Goal: Navigation & Orientation: Find specific page/section

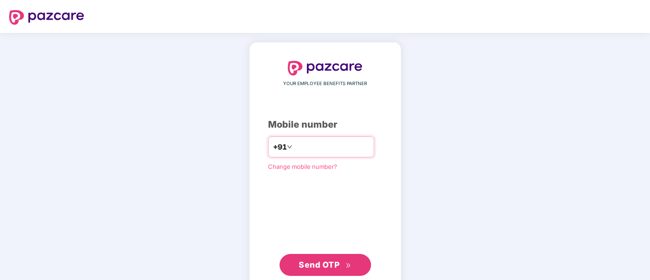
click at [294, 144] on input "********" at bounding box center [331, 147] width 75 height 15
type input "**********"
click at [321, 263] on span "Send OTP" at bounding box center [319, 265] width 41 height 10
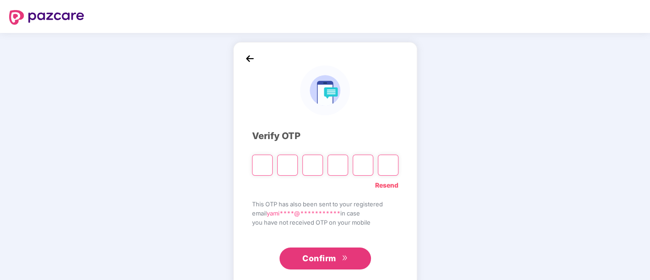
paste input "*"
type input "*"
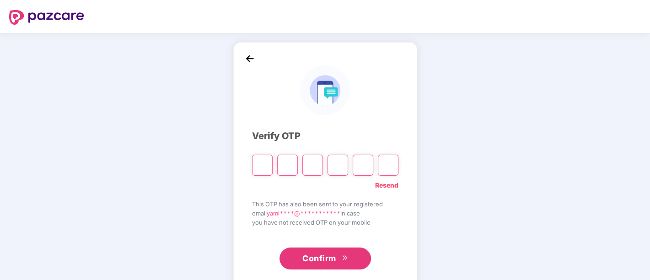
type input "*"
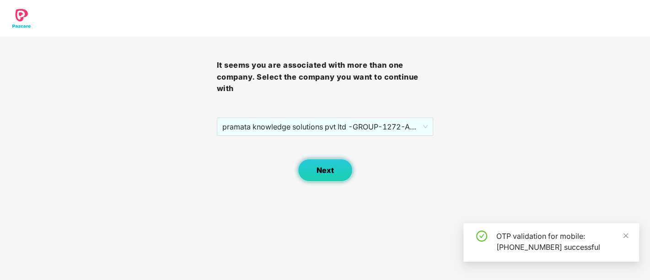
click at [320, 168] on span "Next" at bounding box center [325, 170] width 17 height 9
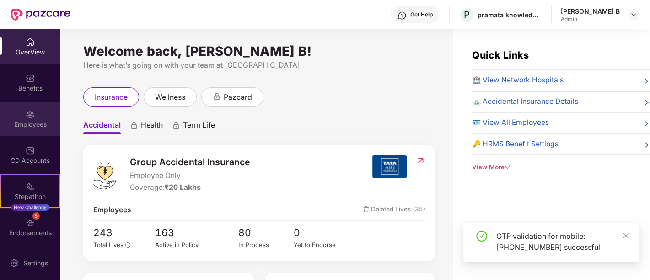
click at [33, 121] on div "Employees" at bounding box center [30, 124] width 60 height 9
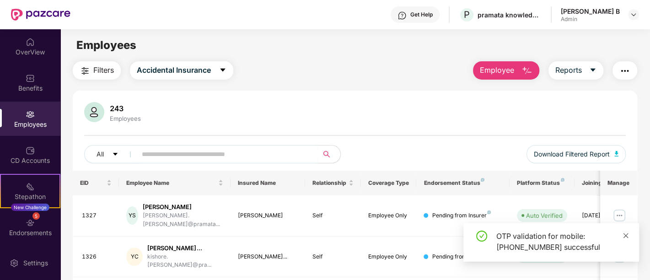
click at [626, 234] on icon "close" at bounding box center [626, 235] width 6 height 6
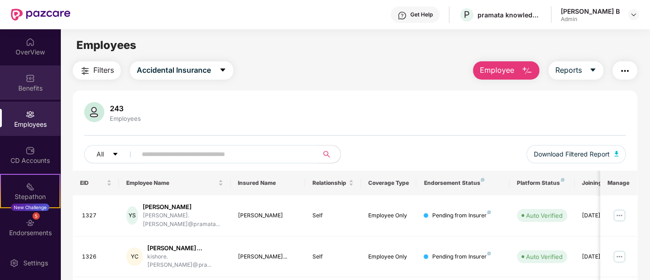
click at [17, 84] on div "Benefits" at bounding box center [30, 88] width 60 height 9
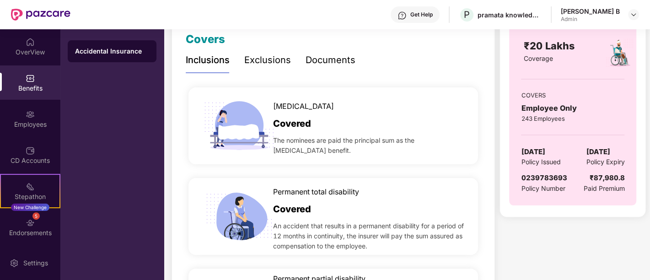
scroll to position [152, 0]
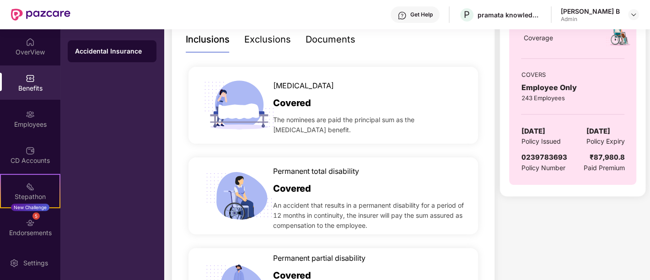
click at [114, 14] on div "Get Help P pramata knowledge solutions pvt ltd -GROUP [PERSON_NAME] B Admin" at bounding box center [354, 14] width 569 height 29
